Goal: Task Accomplishment & Management: Complete application form

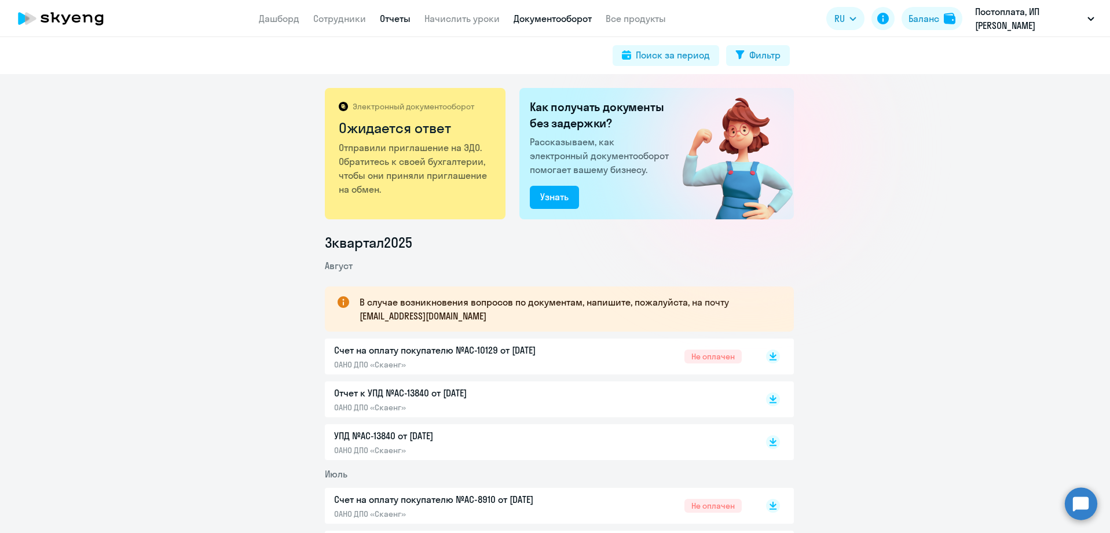
click at [398, 15] on link "Отчеты" at bounding box center [395, 19] width 31 height 12
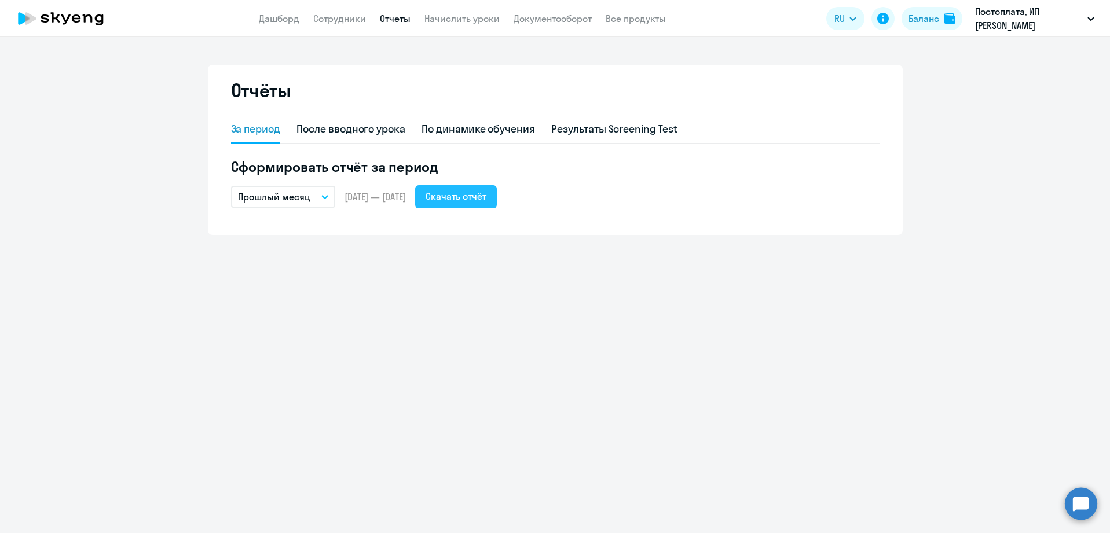
click at [481, 197] on div "Скачать отчёт" at bounding box center [455, 196] width 61 height 14
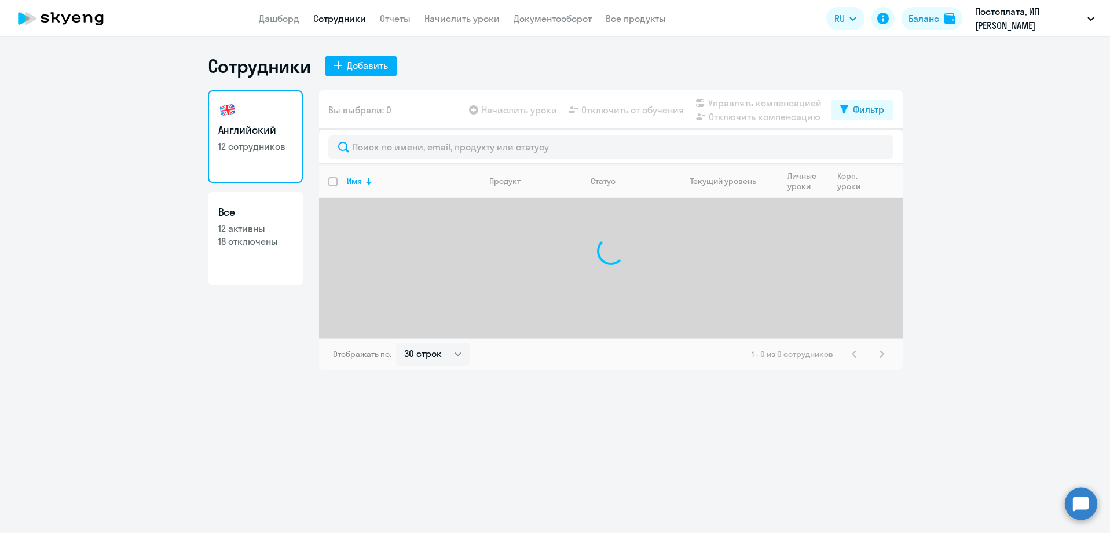
select select "30"
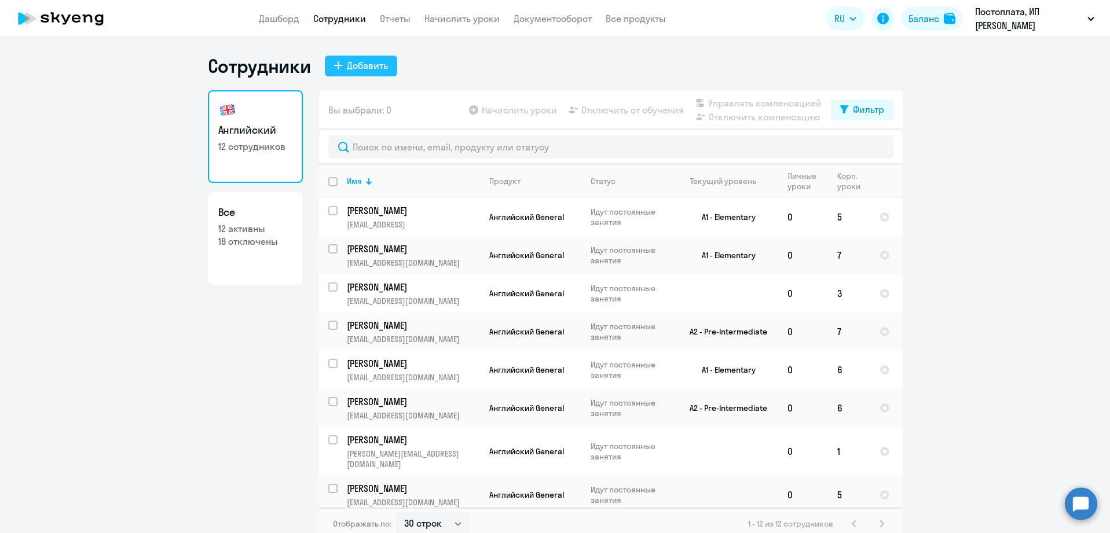
click at [364, 68] on div "Добавить" at bounding box center [367, 65] width 41 height 14
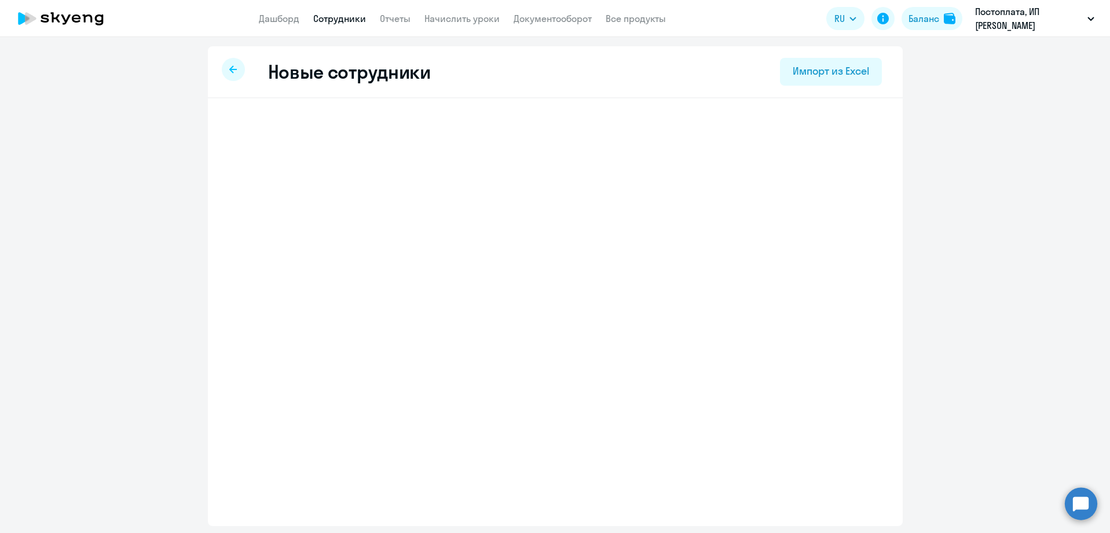
select select "english_adult_not_native_speaker"
select select "4"
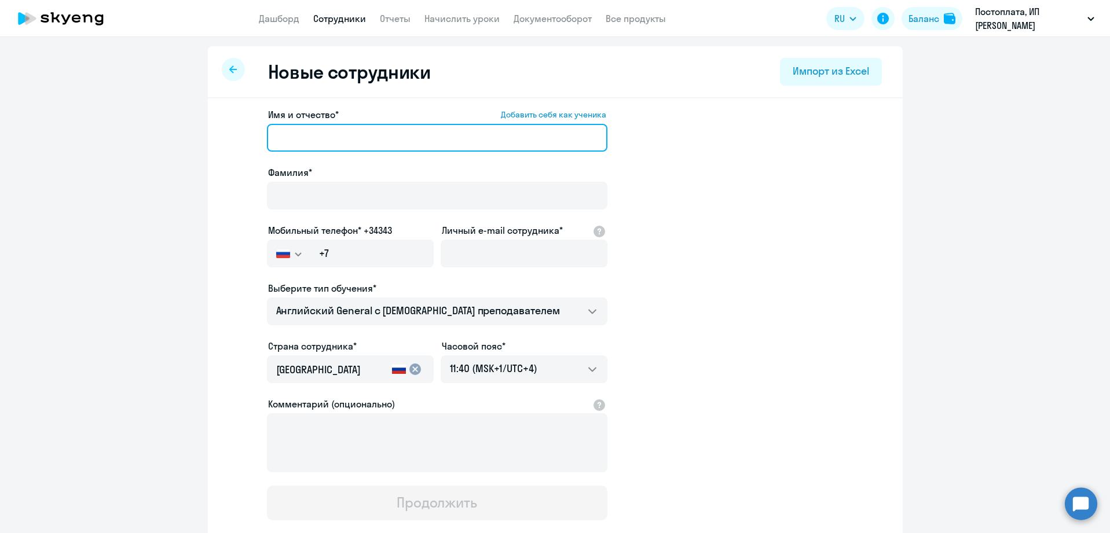
click at [416, 140] on input "Имя и отчество* Добавить себя как ученика" at bounding box center [437, 138] width 340 height 28
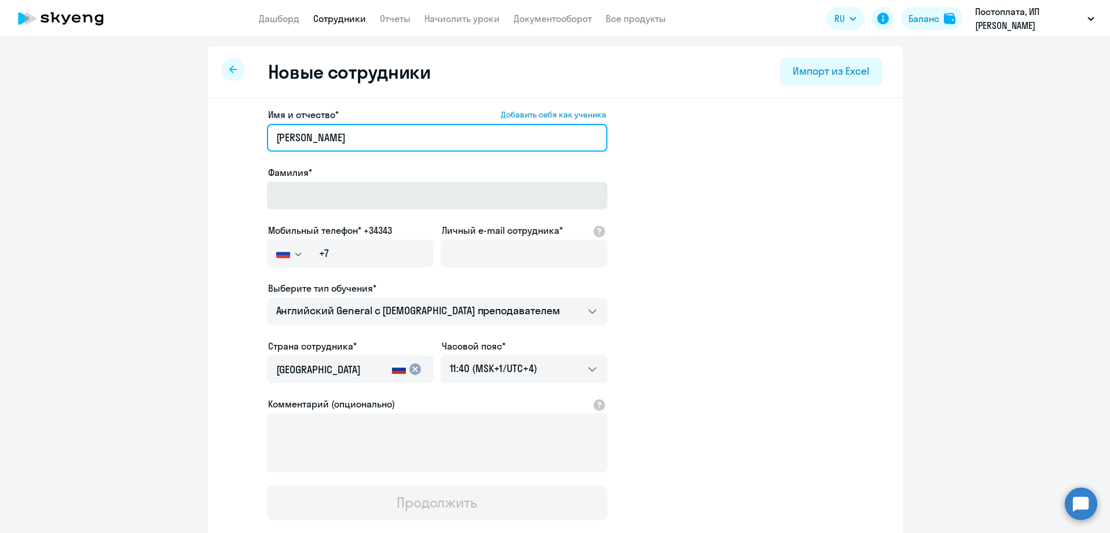
type input "[PERSON_NAME]"
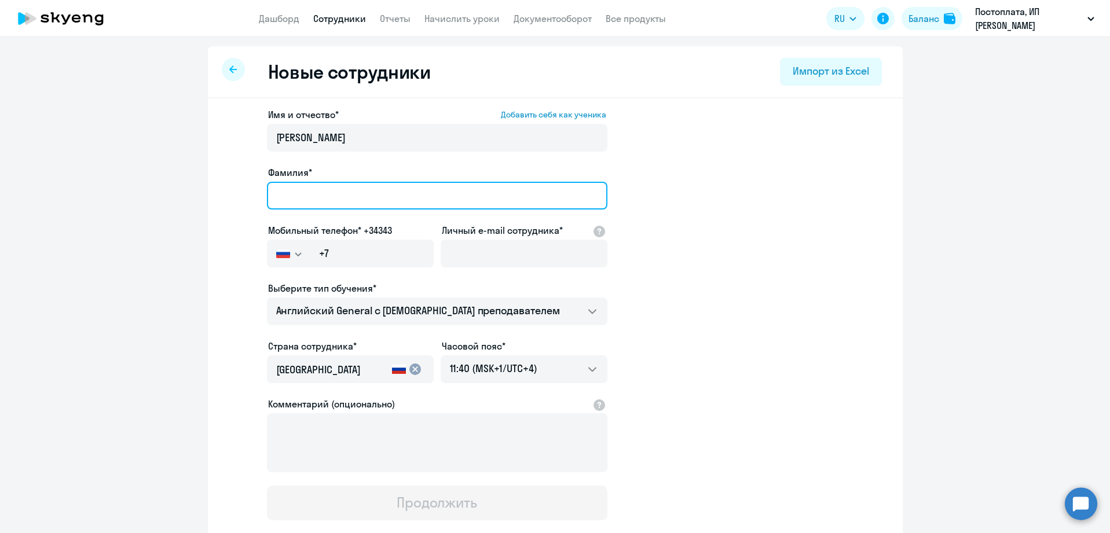
click at [367, 199] on input "Фамилия*" at bounding box center [437, 196] width 340 height 28
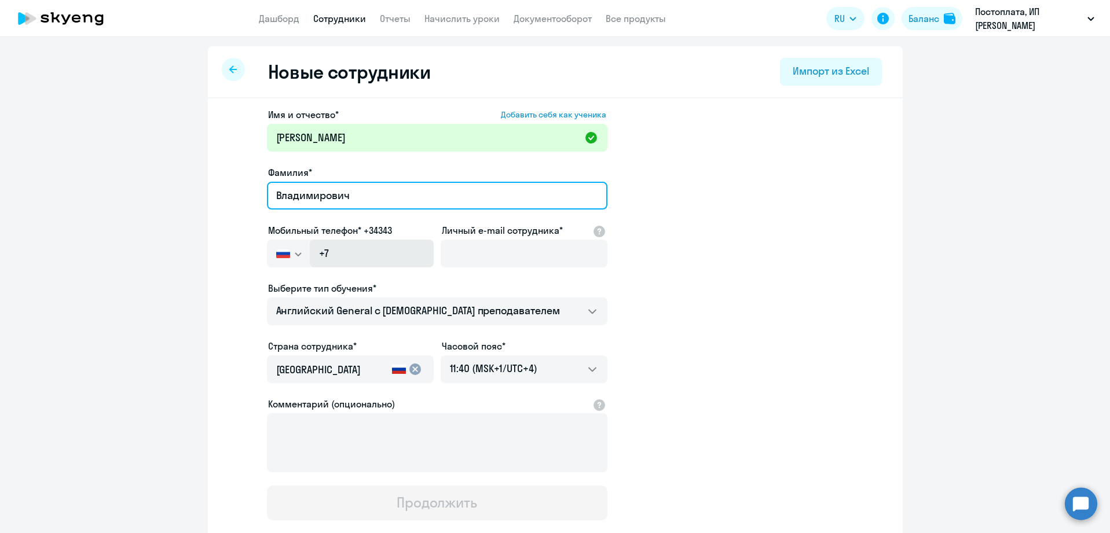
type input "Владимирович"
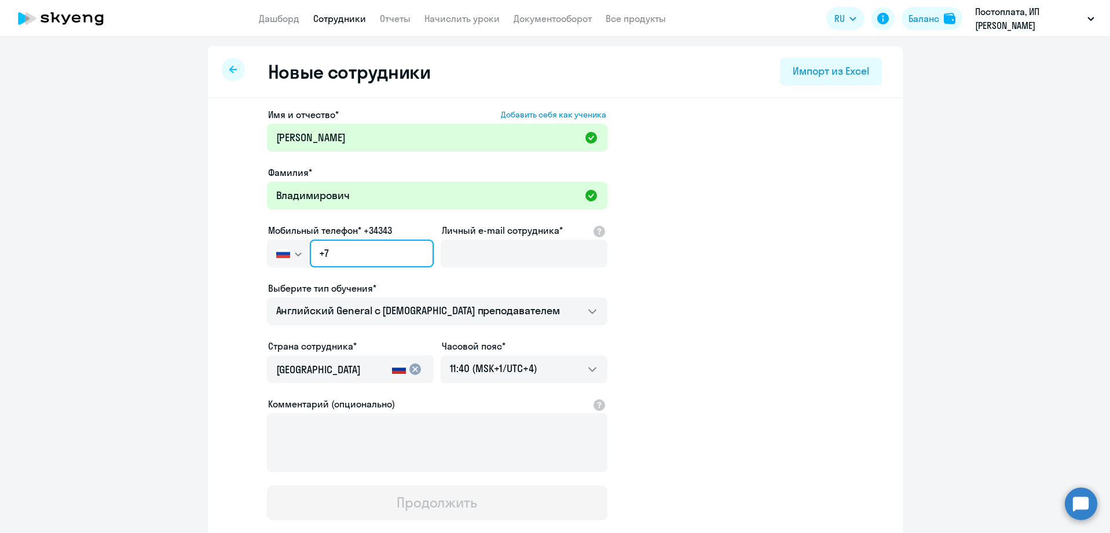
click at [358, 255] on input "+7" at bounding box center [371, 254] width 123 height 28
type input "[PHONE_NUMBER]"
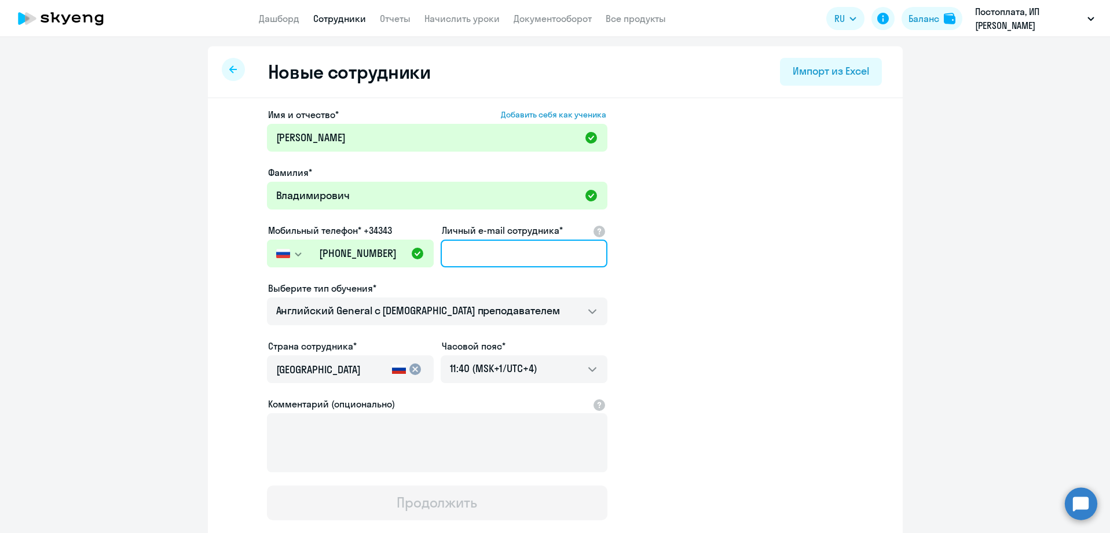
click at [524, 265] on input "Личный e-mail сотрудника*" at bounding box center [524, 254] width 167 height 28
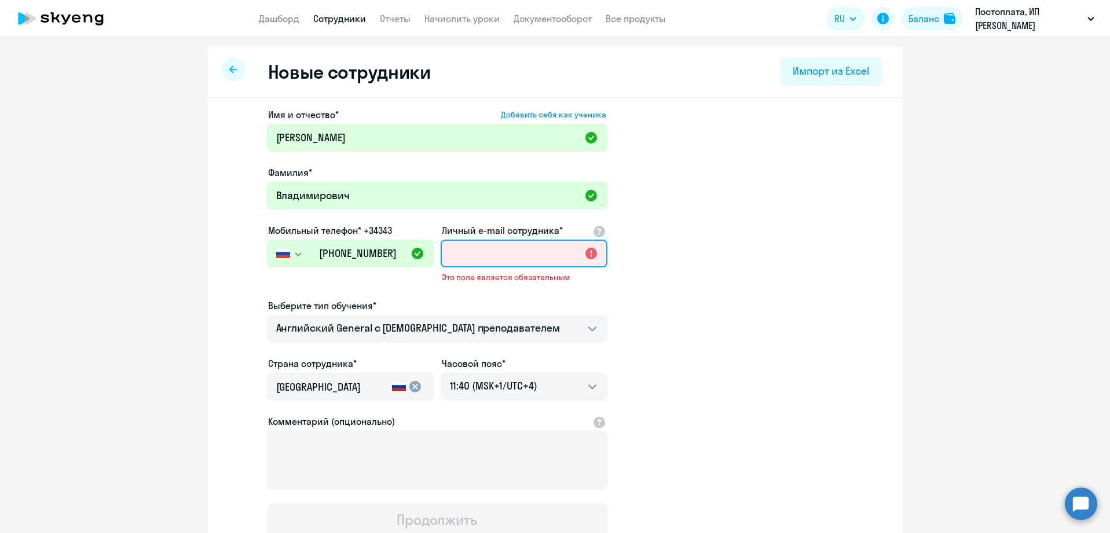
click at [472, 247] on input "Личный e-mail сотрудника*" at bounding box center [524, 254] width 167 height 28
paste input "[EMAIL_ADDRESS][DOMAIN_NAME]"
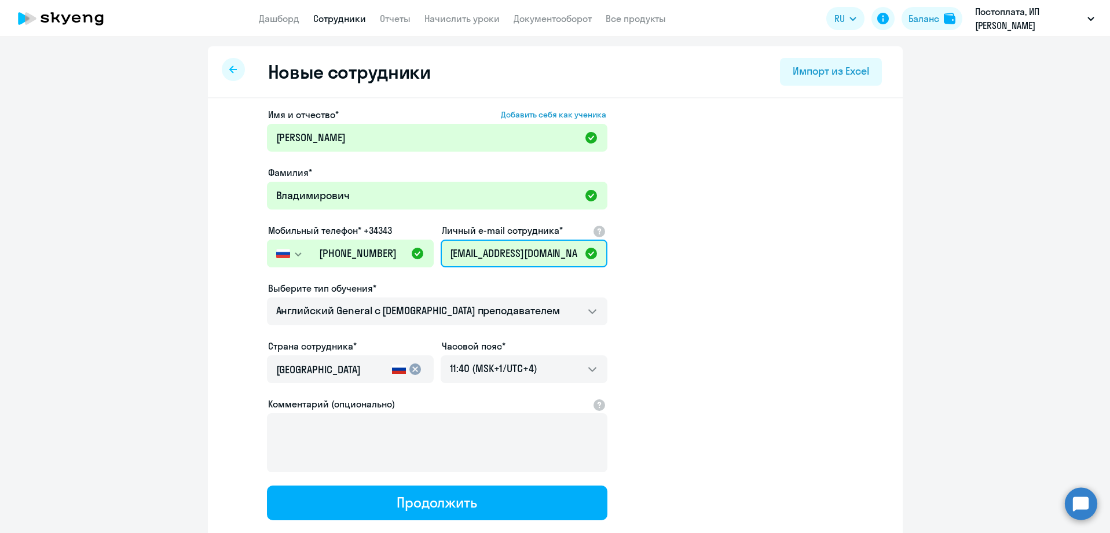
type input "[EMAIL_ADDRESS][DOMAIN_NAME]"
click at [701, 338] on app-new-student-form "Имя и отчество* Добавить себя как ученика [PERSON_NAME] телефон* +34343 [GEOGRA…" at bounding box center [555, 314] width 658 height 413
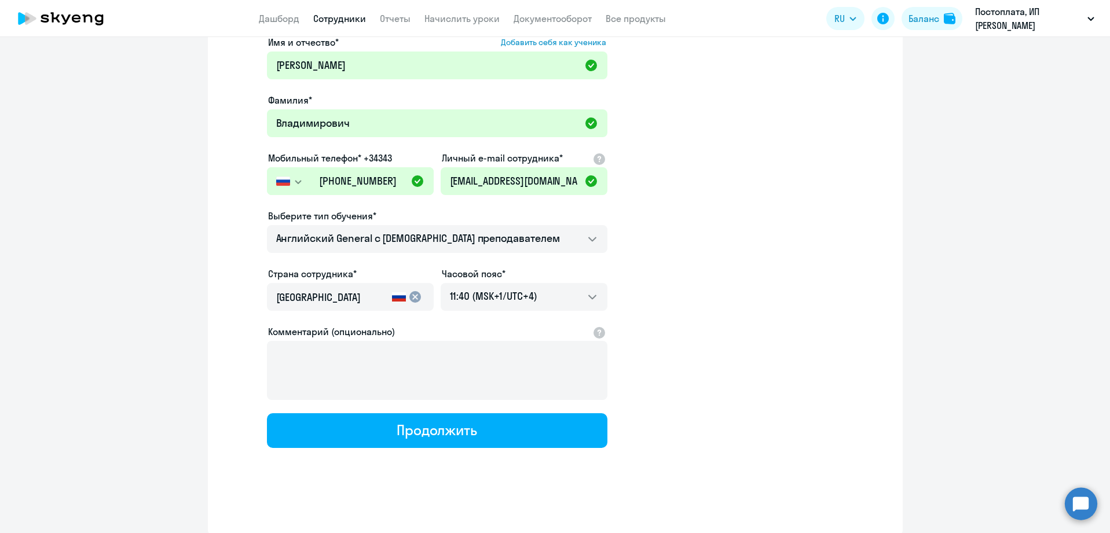
scroll to position [74, 0]
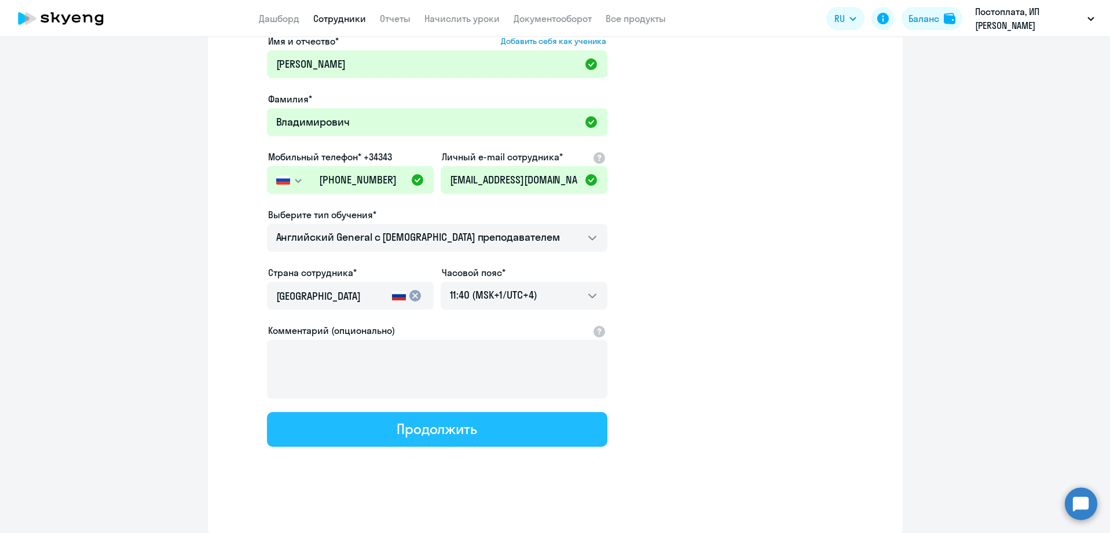
click at [504, 421] on button "Продолжить" at bounding box center [437, 429] width 340 height 35
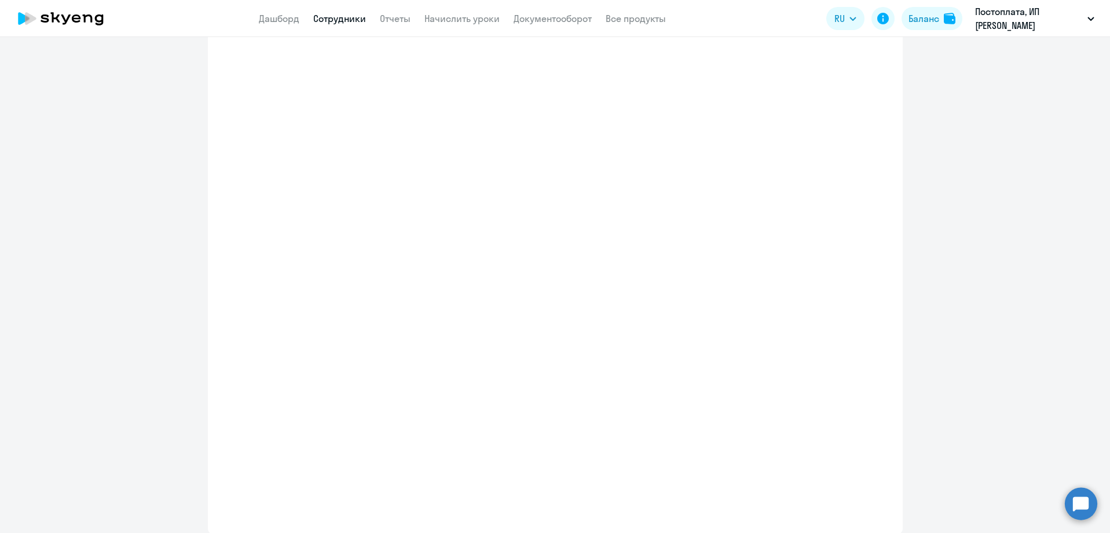
select select "english_adult_not_native_speaker"
select select "4"
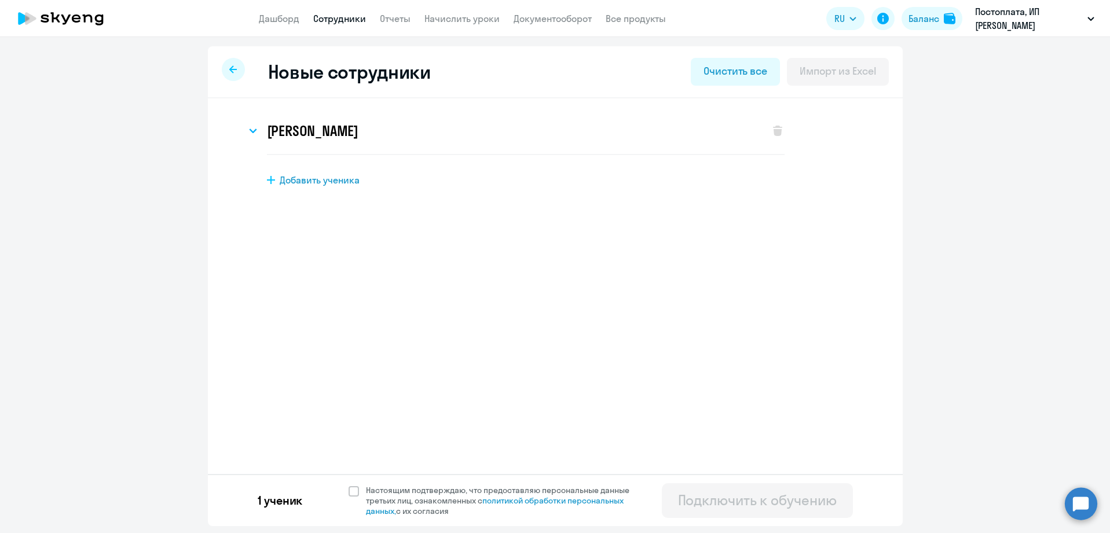
scroll to position [0, 0]
click at [353, 489] on span at bounding box center [353, 491] width 10 height 10
click at [348, 485] on input "Настоящим подтверждаю, что предоставляю персональные данные третьих лиц, ознако…" at bounding box center [348, 485] width 1 height 1
checkbox input "true"
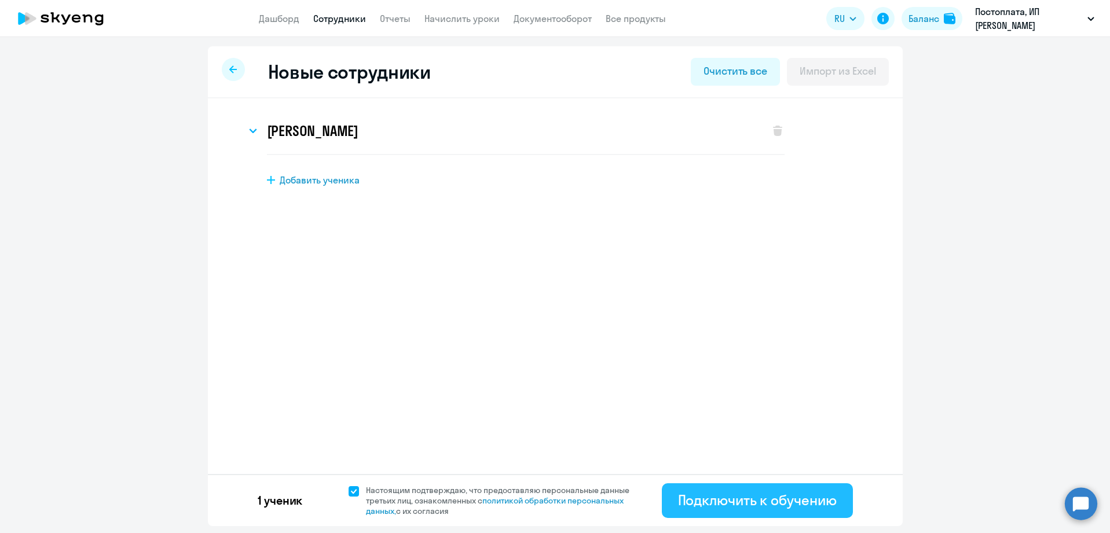
click at [738, 499] on div "Подключить к обучению" at bounding box center [757, 500] width 159 height 19
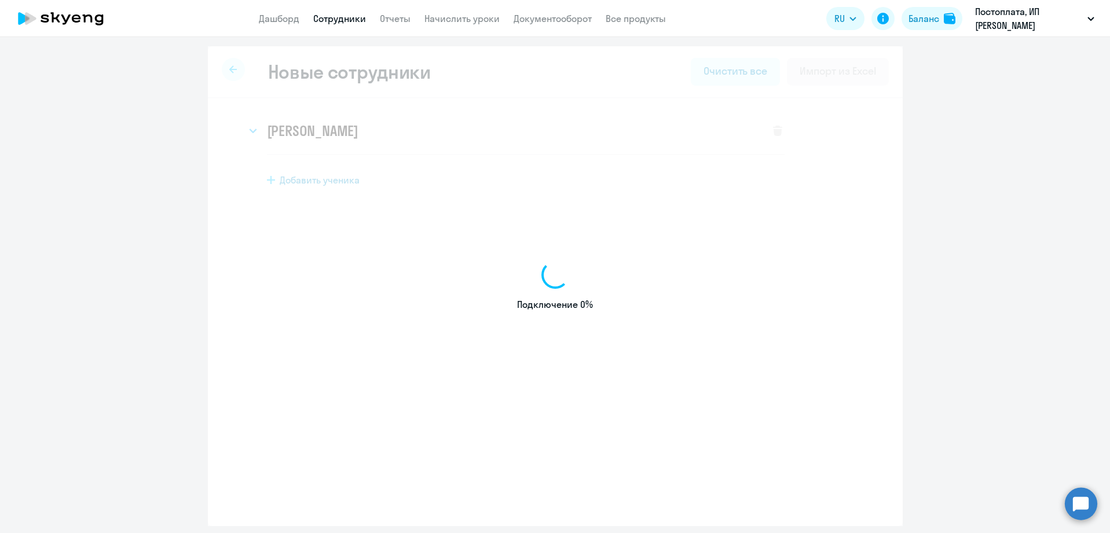
select select "english_adult_not_native_speaker"
select select "4"
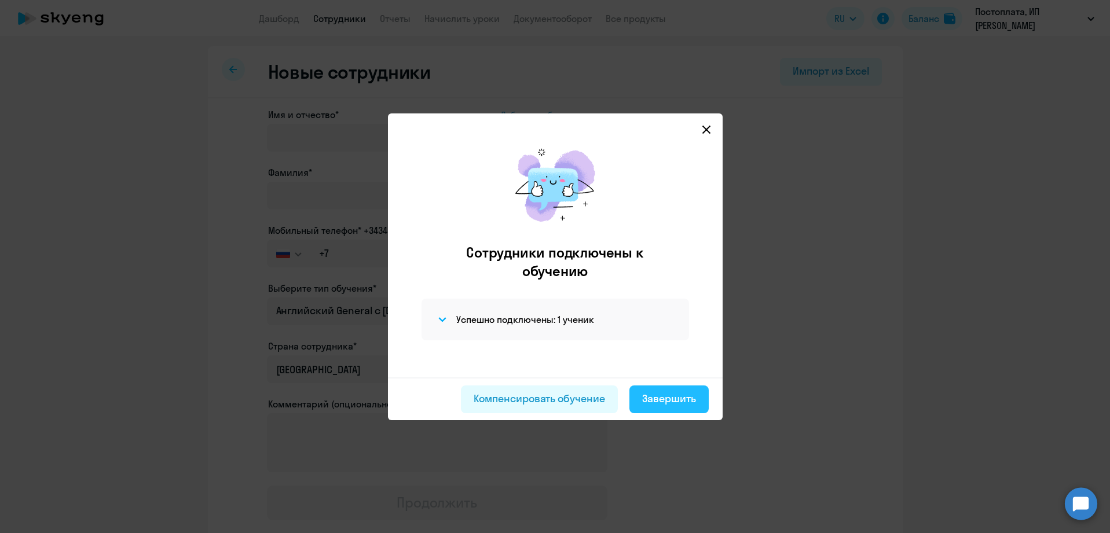
click at [667, 402] on div "Завершить" at bounding box center [669, 398] width 54 height 15
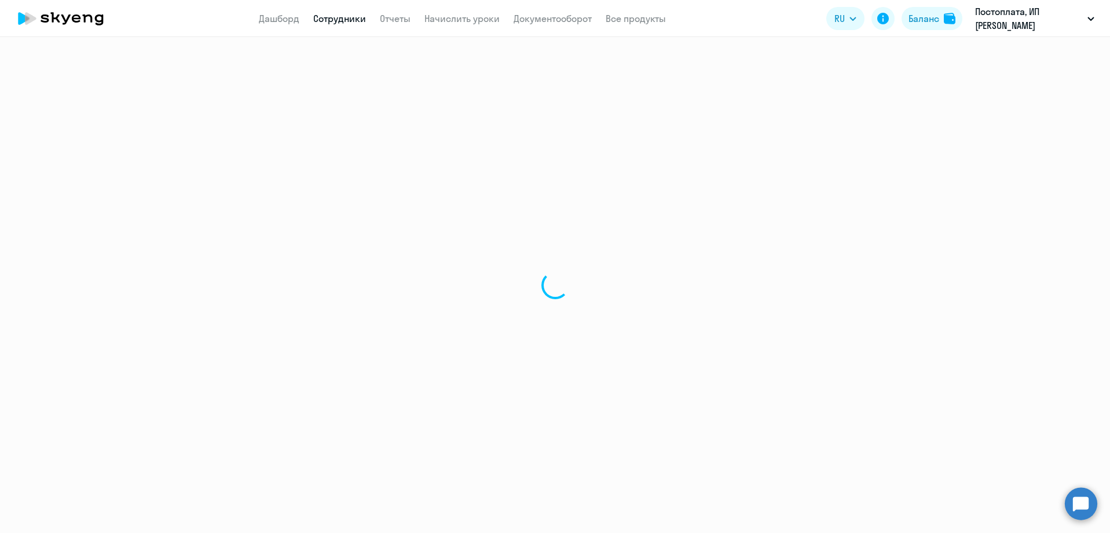
select select "30"
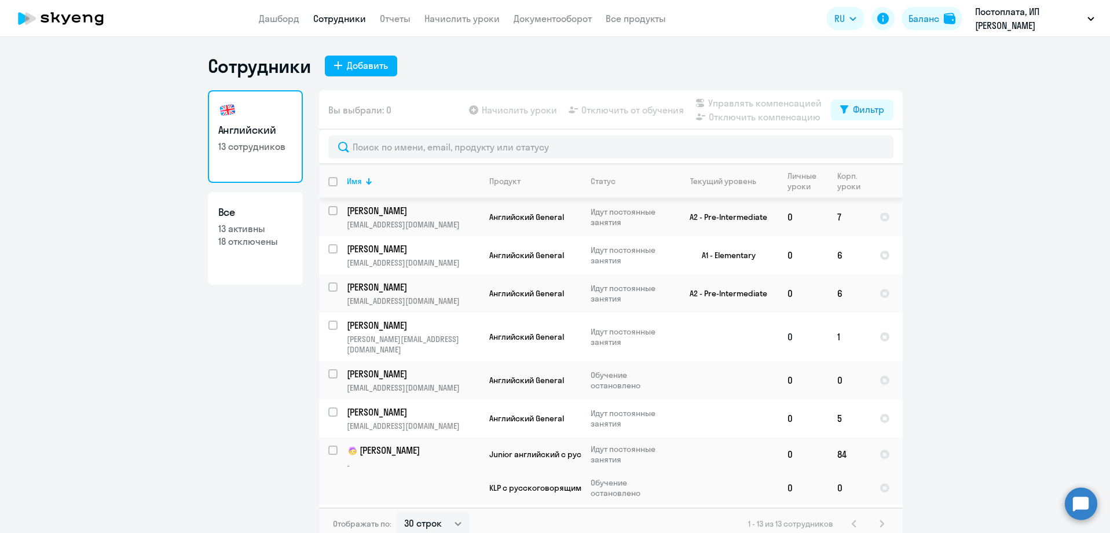
scroll to position [116, 0]
click at [536, 111] on app-table-action-button "Начислить уроки" at bounding box center [512, 110] width 90 height 14
click at [464, 14] on link "Начислить уроки" at bounding box center [461, 19] width 75 height 12
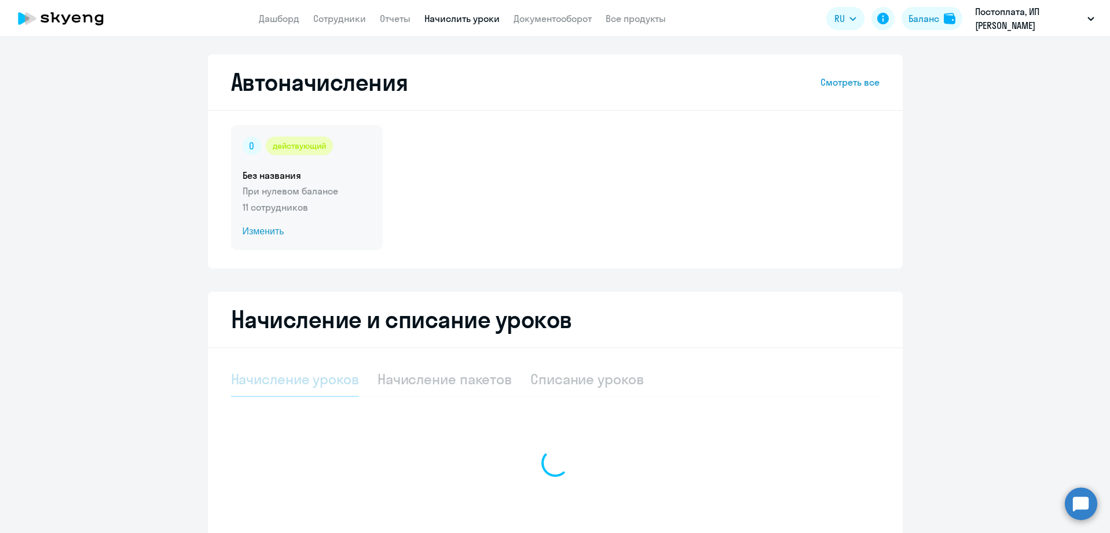
select select "10"
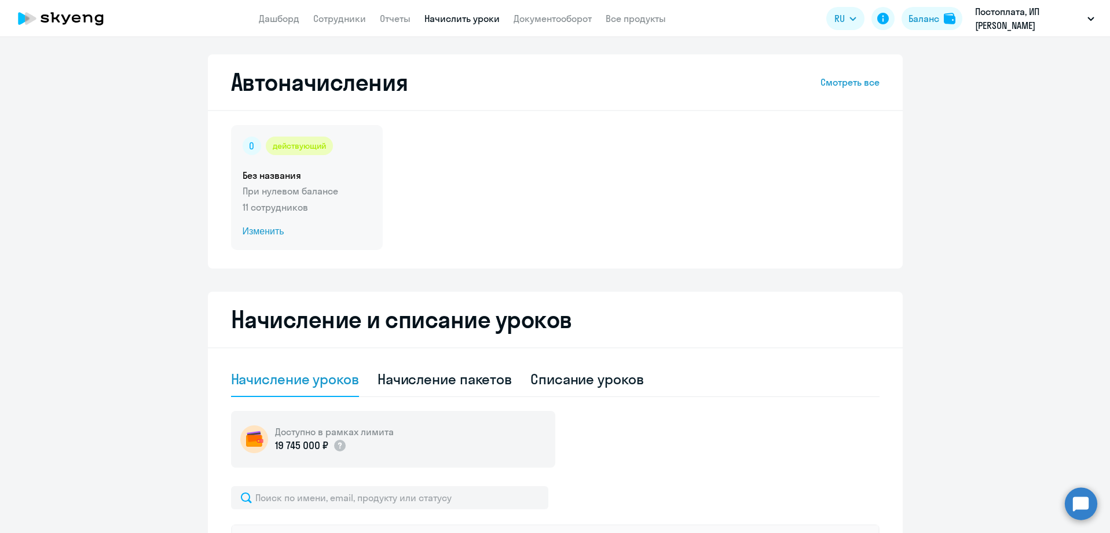
click at [271, 233] on span "Изменить" at bounding box center [307, 232] width 129 height 14
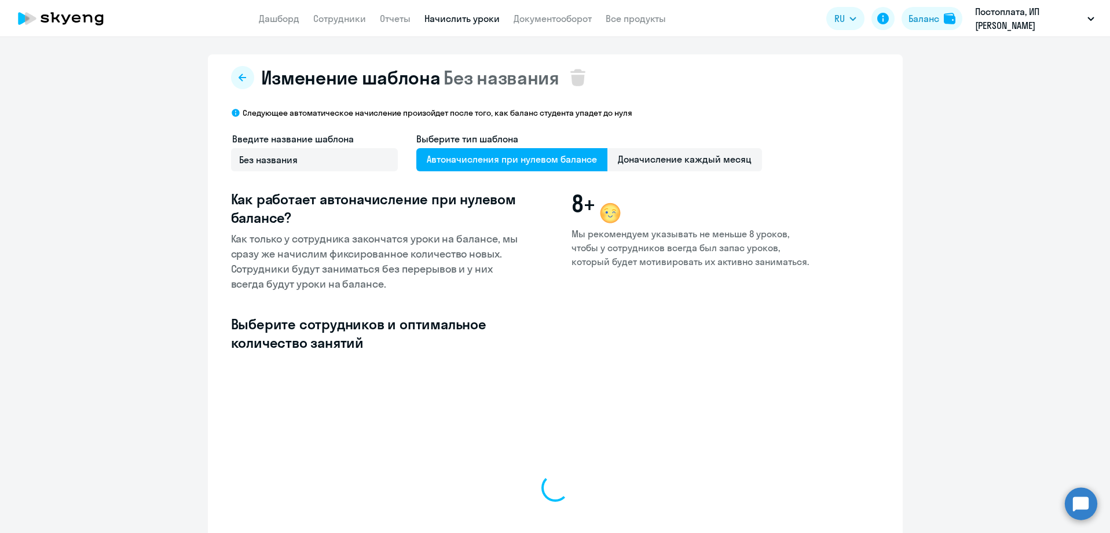
select select "10"
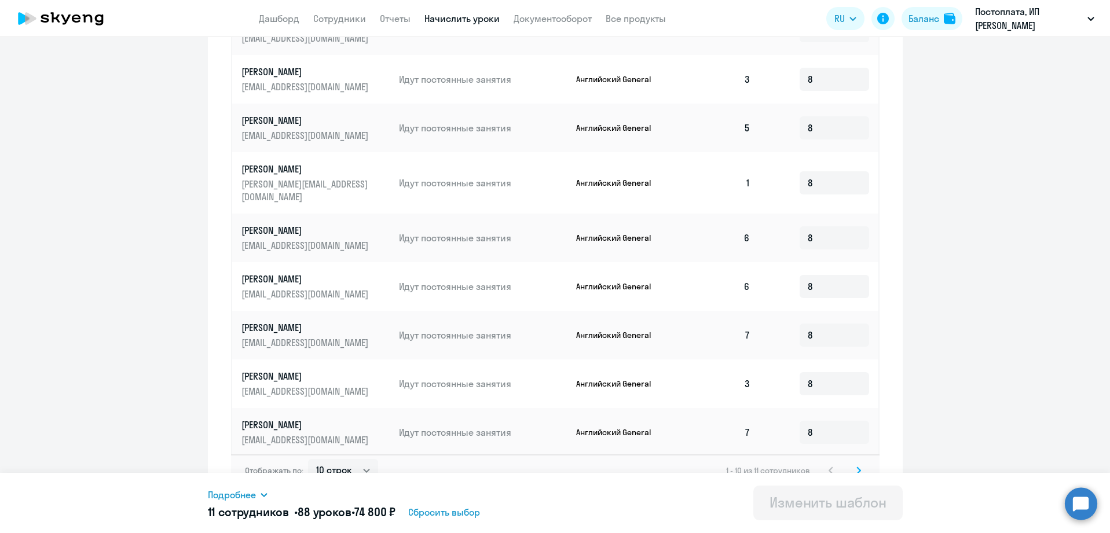
scroll to position [486, 0]
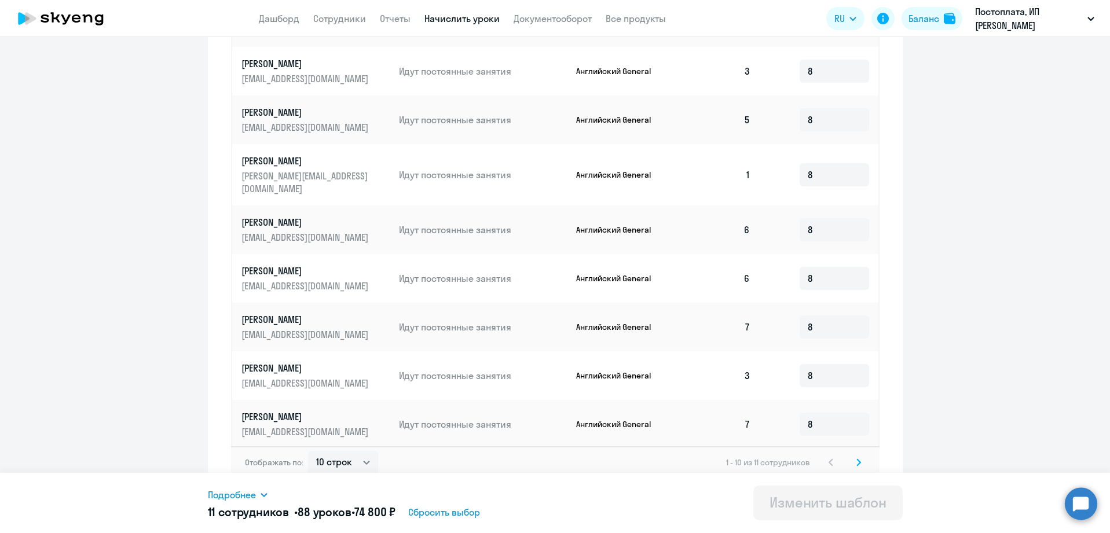
click at [852, 456] on svg-icon at bounding box center [859, 463] width 14 height 14
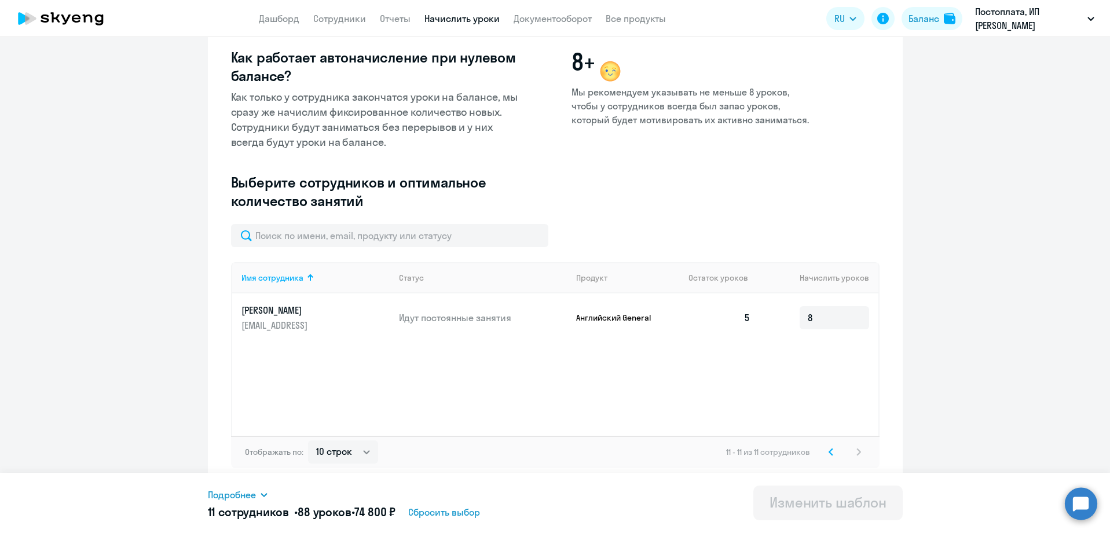
scroll to position [142, 0]
click at [831, 446] on svg-icon at bounding box center [831, 452] width 14 height 14
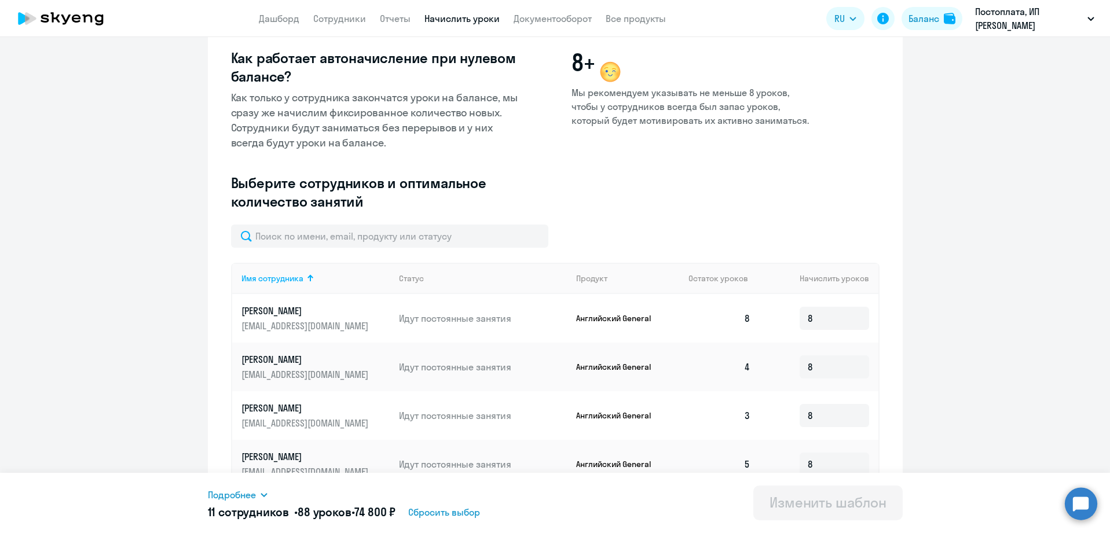
scroll to position [138, 0]
